Goal: Obtain resource: Obtain resource

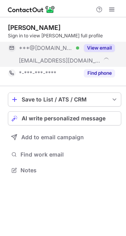
scroll to position [165, 126]
click at [110, 46] on button "View email" at bounding box center [99, 48] width 31 height 8
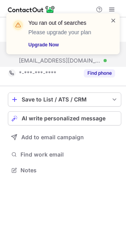
click at [112, 19] on span at bounding box center [113, 21] width 6 height 8
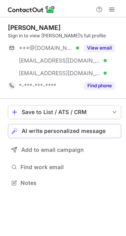
scroll to position [178, 126]
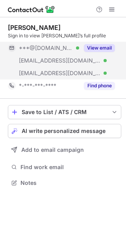
click at [96, 45] on button "View email" at bounding box center [99, 48] width 31 height 8
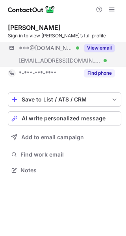
scroll to position [165, 126]
click at [97, 45] on button "View email" at bounding box center [99, 48] width 31 height 8
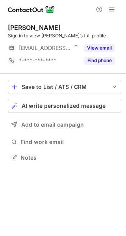
scroll to position [152, 126]
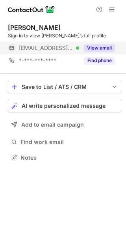
click at [90, 46] on button "View email" at bounding box center [99, 48] width 31 height 8
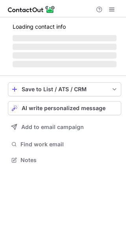
scroll to position [170, 126]
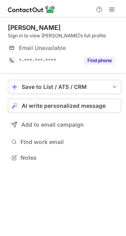
scroll to position [152, 126]
click at [50, 48] on span "Email Unavailable" at bounding box center [42, 47] width 47 height 7
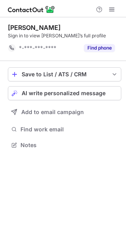
scroll to position [140, 126]
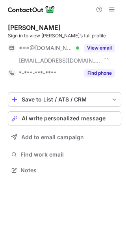
scroll to position [165, 126]
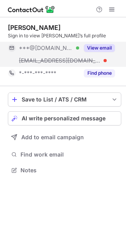
click at [100, 49] on button "View email" at bounding box center [99, 48] width 31 height 8
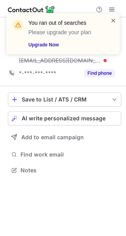
click at [115, 20] on span at bounding box center [113, 21] width 6 height 8
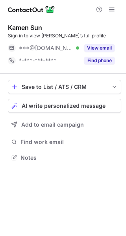
scroll to position [152, 126]
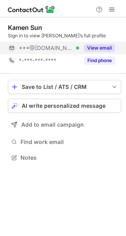
click at [98, 47] on button "View email" at bounding box center [99, 48] width 31 height 8
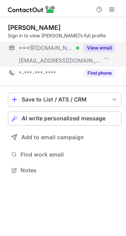
scroll to position [165, 126]
click at [101, 47] on button "View email" at bounding box center [99, 48] width 31 height 8
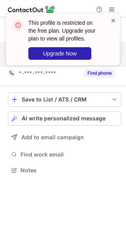
click at [113, 20] on span at bounding box center [113, 21] width 6 height 8
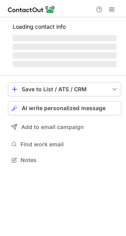
scroll to position [152, 126]
